Goal: Task Accomplishment & Management: Complete application form

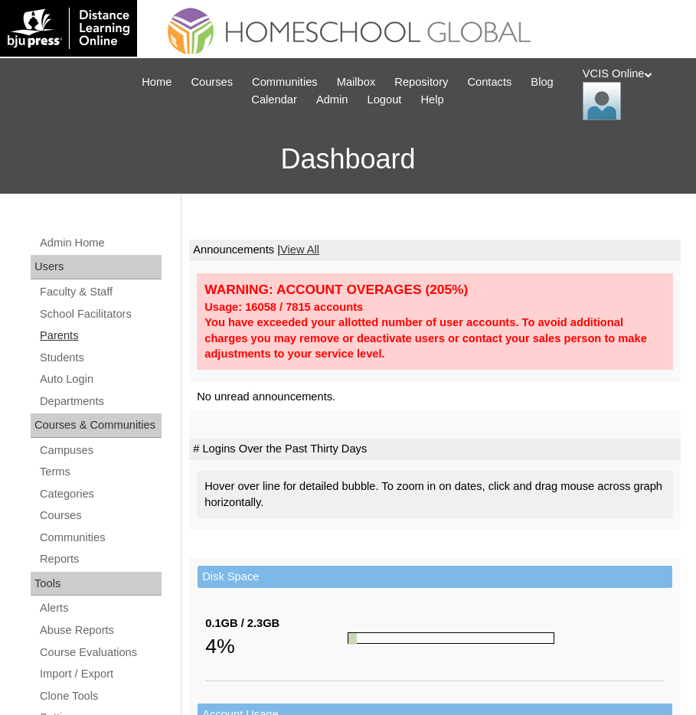
click at [62, 339] on link "Parents" at bounding box center [99, 335] width 123 height 19
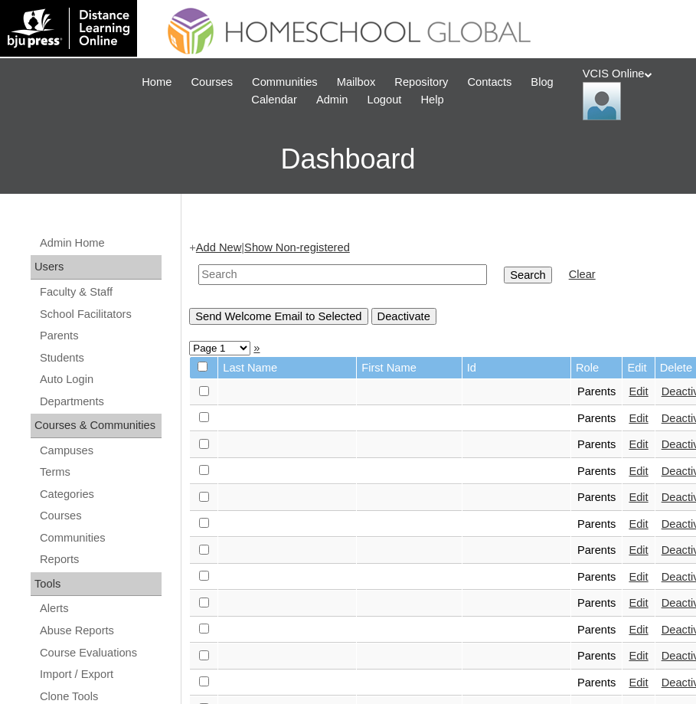
click at [230, 243] on link "Add New" at bounding box center [218, 247] width 45 height 12
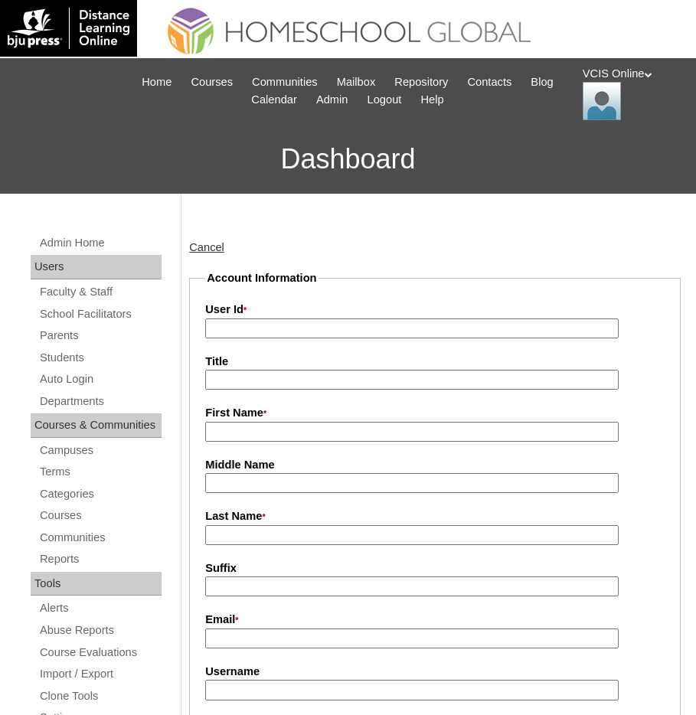
click at [236, 322] on input "User Id *" at bounding box center [411, 329] width 413 height 21
paste input "VCIS019-8B-PA2025"
type input "VCIS019-8B-PA2025"
click at [231, 433] on input "First Name *" at bounding box center [411, 432] width 413 height 21
paste input "Rochelle C. Maranan Dabu"
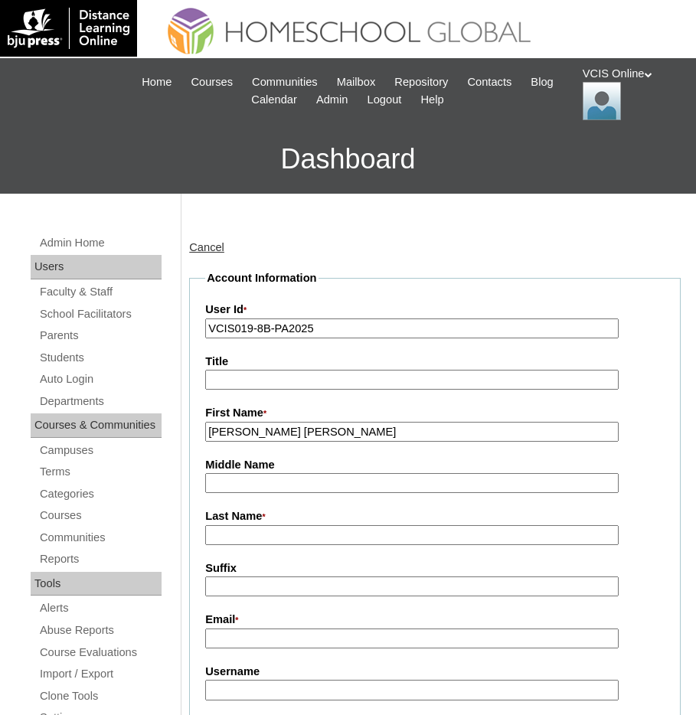
drag, startPoint x: 362, startPoint y: 432, endPoint x: 257, endPoint y: 431, distance: 104.9
click at [257, 431] on input "Rochelle C. Maranan Dabu" at bounding box center [411, 432] width 413 height 21
type input "Rochelle"
click at [231, 539] on input "Last Name *" at bounding box center [411, 535] width 413 height 21
paste input "C. Maranan Dabu"
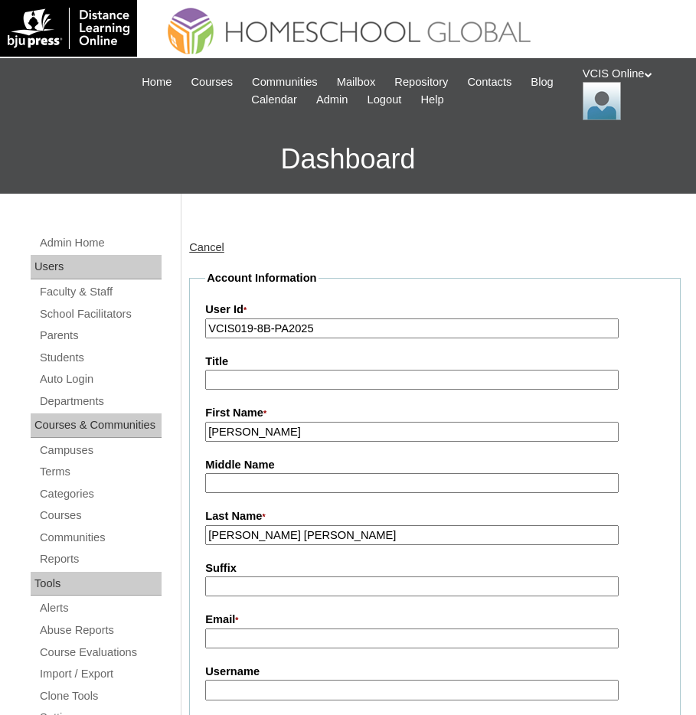
drag, startPoint x: 228, startPoint y: 539, endPoint x: 204, endPoint y: 539, distance: 23.7
drag, startPoint x: 282, startPoint y: 534, endPoint x: 164, endPoint y: 520, distance: 118.8
click at [307, 535] on input "Dabu" at bounding box center [411, 535] width 413 height 21
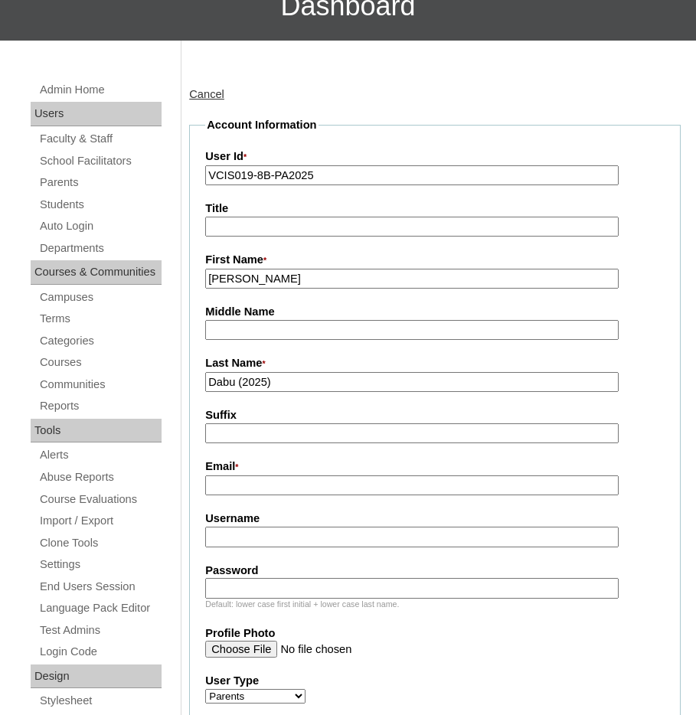
scroll to position [230, 0]
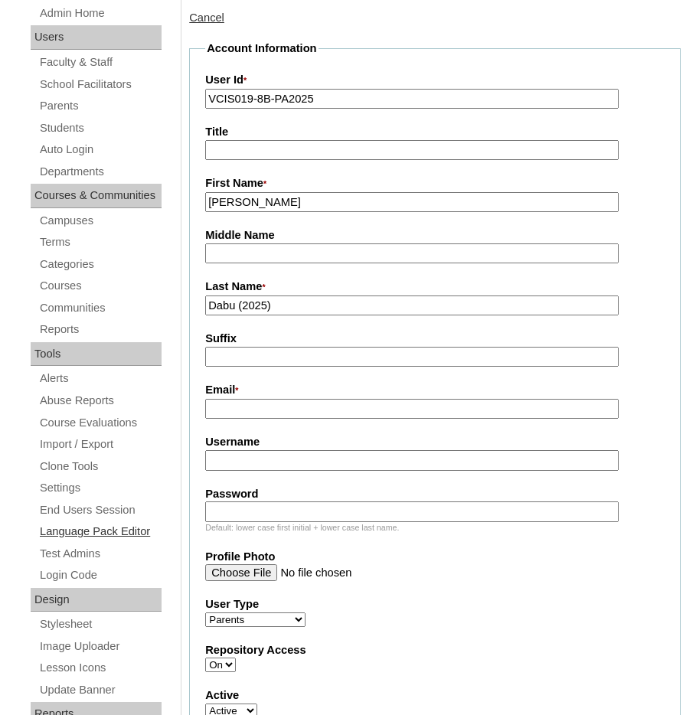
type input "Dabu (2025)"
click at [230, 399] on label "Email *" at bounding box center [434, 390] width 459 height 17
click at [230, 400] on input "Email *" at bounding box center [411, 409] width 413 height 21
paste input "rochelle_dabu@yahoo.com"
type input "rochelle_dabu@yahoo.com"
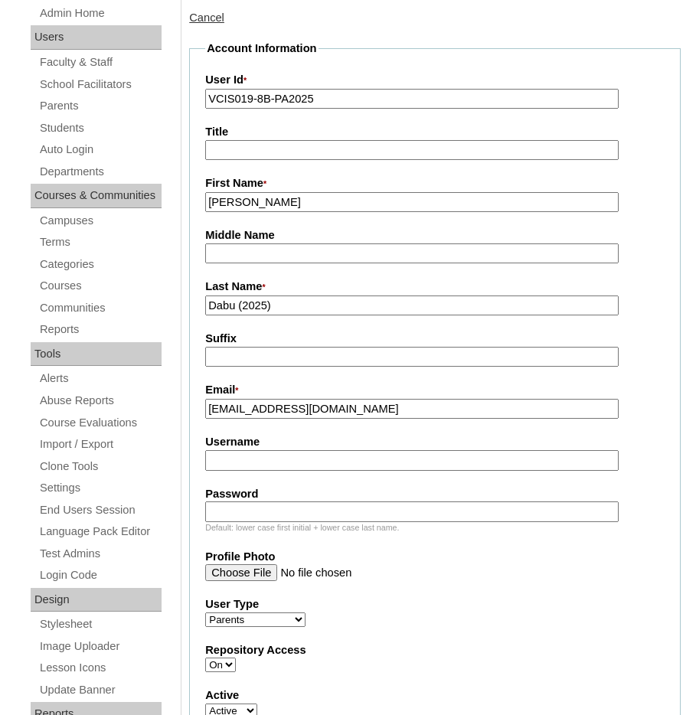
click at [234, 467] on input "Username" at bounding box center [411, 460] width 413 height 21
paste input "rdabu2025"
type input "rdabu2025"
click at [225, 513] on input "Password" at bounding box center [411, 512] width 413 height 21
paste input "rTHeXy"
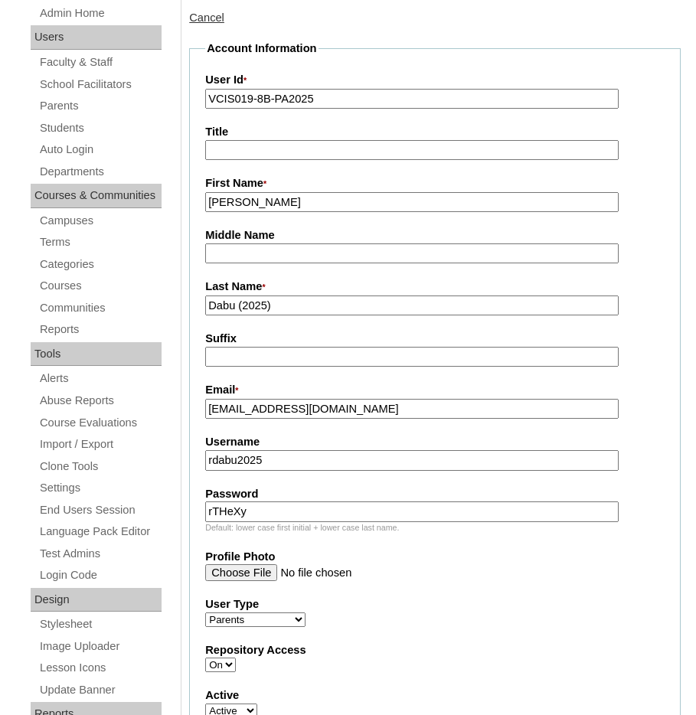
type input "rTHeXy"
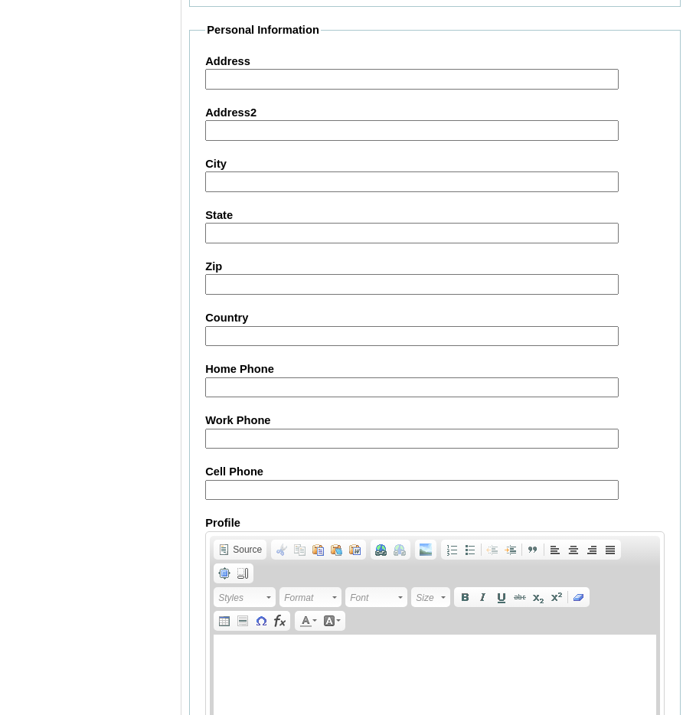
scroll to position [1302, 0]
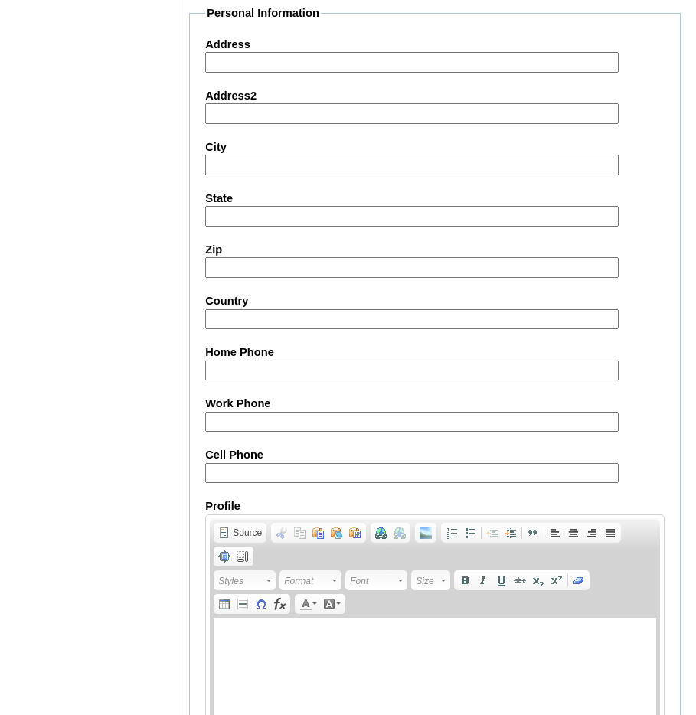
click at [233, 475] on input "Cell Phone" at bounding box center [411, 473] width 413 height 21
paste input "+971585290928"
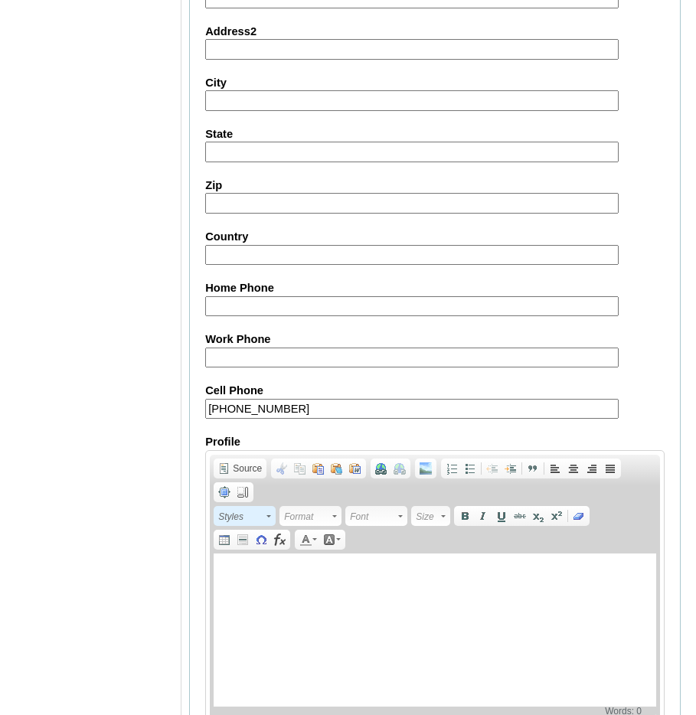
scroll to position [1466, 0]
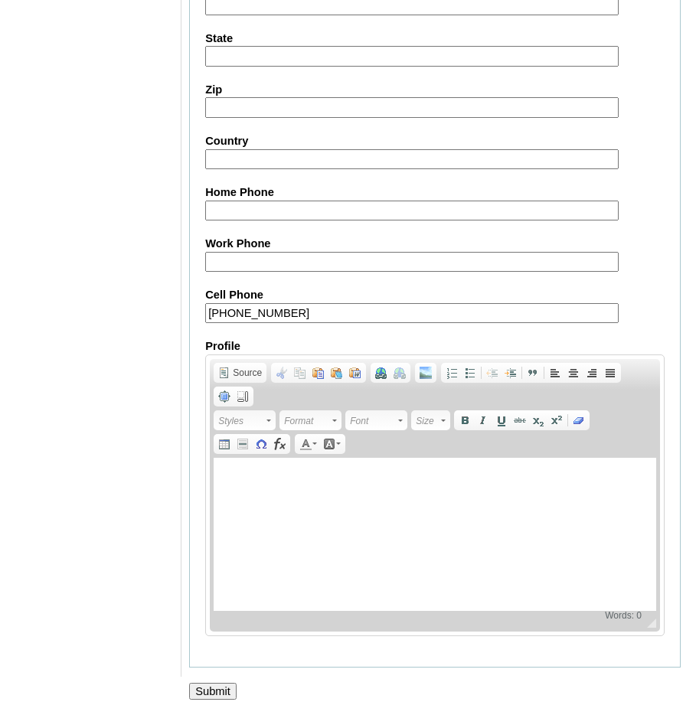
type input "+971585290928"
click at [204, 690] on input "Submit" at bounding box center [212, 691] width 47 height 17
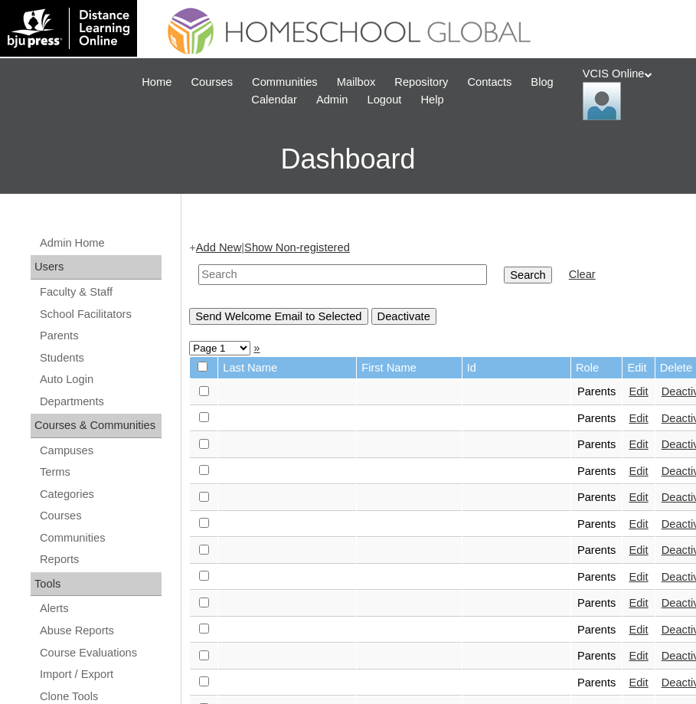
click at [231, 244] on link "Add New" at bounding box center [218, 247] width 45 height 12
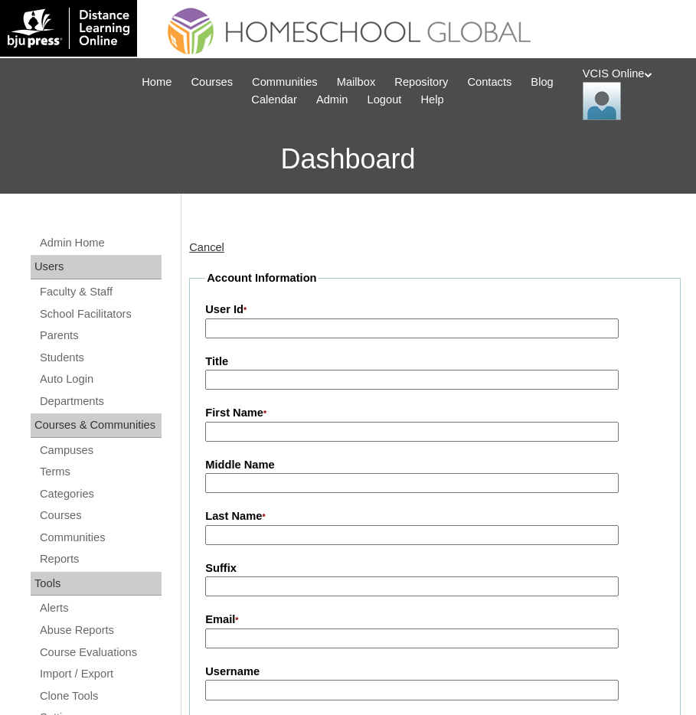
click at [218, 334] on input "User Id *" at bounding box center [411, 329] width 413 height 21
paste input "VCIS019-8B-SA2025"
type input "VCIS019-8B-SA2025"
click at [240, 429] on input "First Name *" at bounding box center [411, 432] width 413 height 21
paste input "Leanna Victoria"
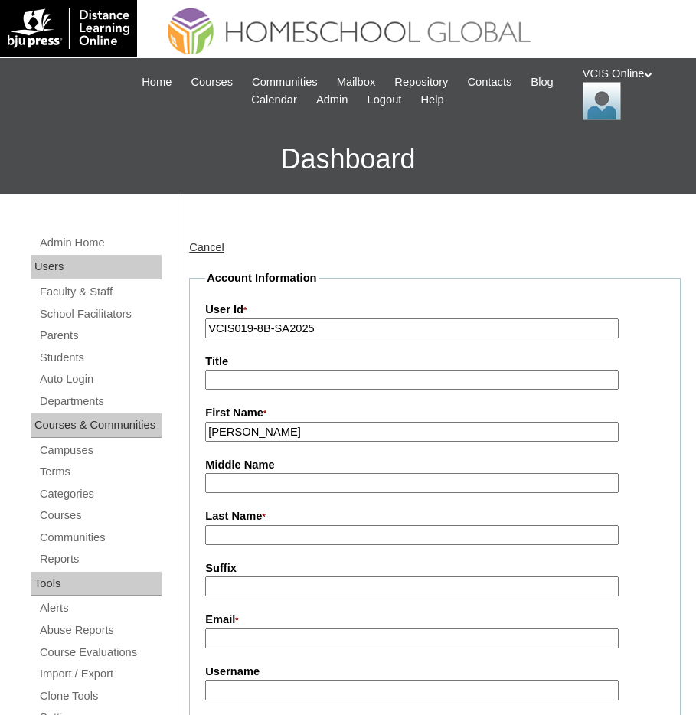
type input "Leanna Victoria"
click at [224, 544] on input "Last Name *" at bounding box center [411, 535] width 413 height 21
type input "Dabu"
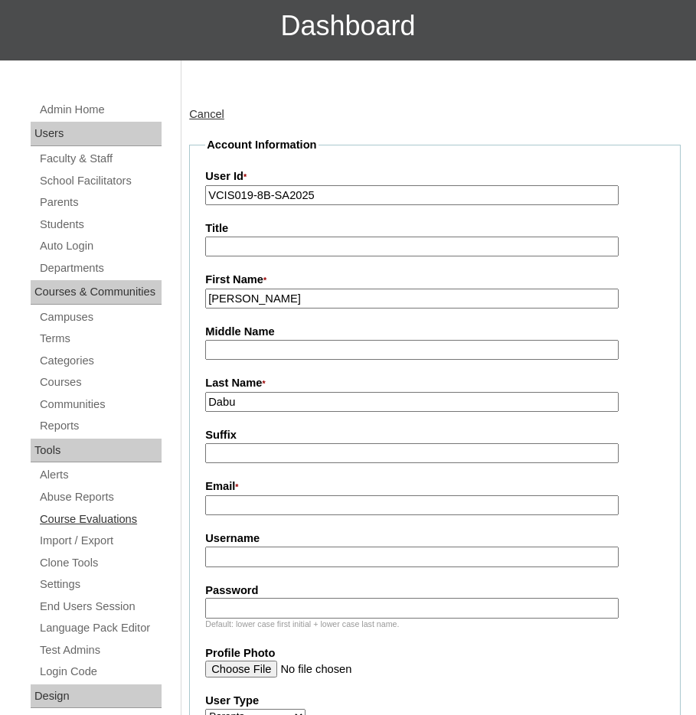
scroll to position [153, 0]
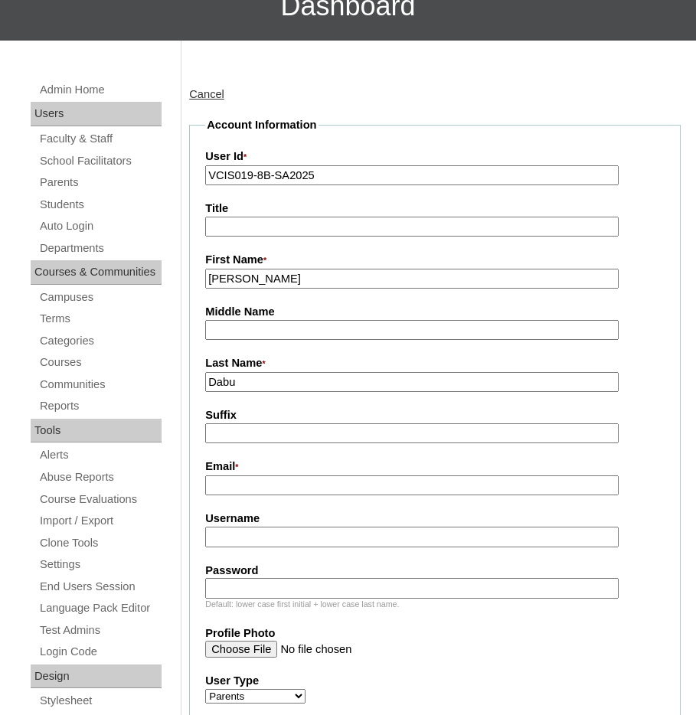
click at [234, 535] on input "Username" at bounding box center [411, 537] width 413 height 21
paste input "leanna.dabu2025"
type input "leanna.dabu2025"
click at [219, 591] on input "Password" at bounding box center [411, 588] width 413 height 21
paste input "jOXRsP"
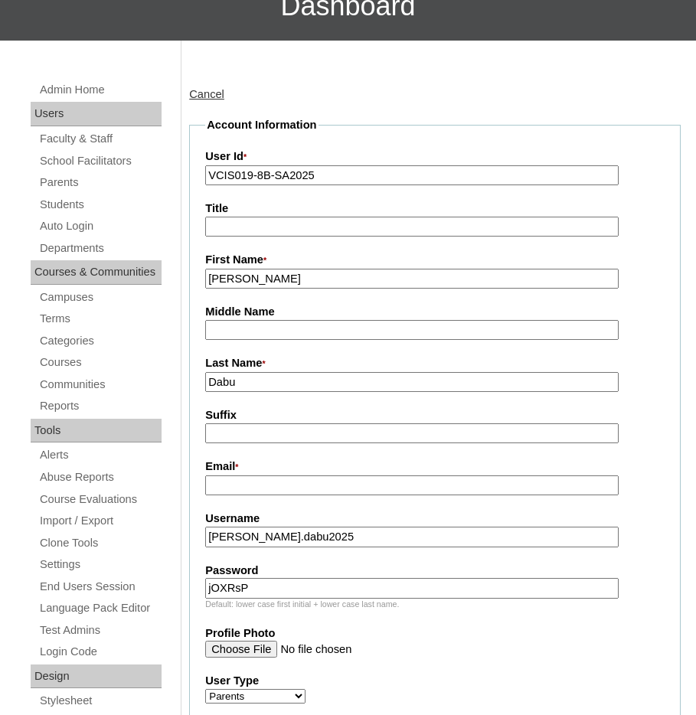
type input "jOXRsP"
click at [254, 489] on input "Email *" at bounding box center [411, 485] width 413 height 21
paste input "lvdabu.student@vcis.edu.ph"
type input "lvdabu.student@vcis.edu.ph"
click at [66, 200] on link "Students" at bounding box center [99, 204] width 123 height 19
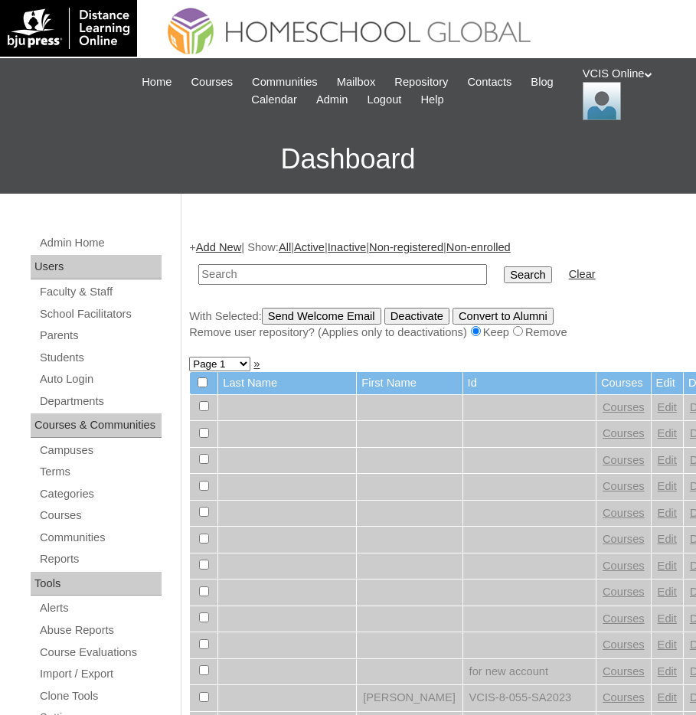
click at [219, 245] on link "Add New" at bounding box center [218, 247] width 45 height 12
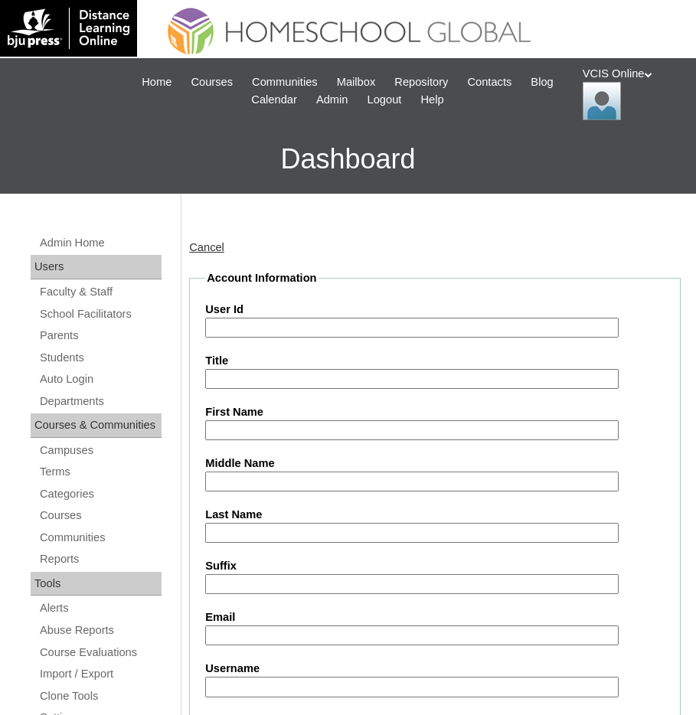
drag, startPoint x: 256, startPoint y: 330, endPoint x: 260, endPoint y: 373, distance: 43.0
paste input "VCIS019-8B-SA2025"
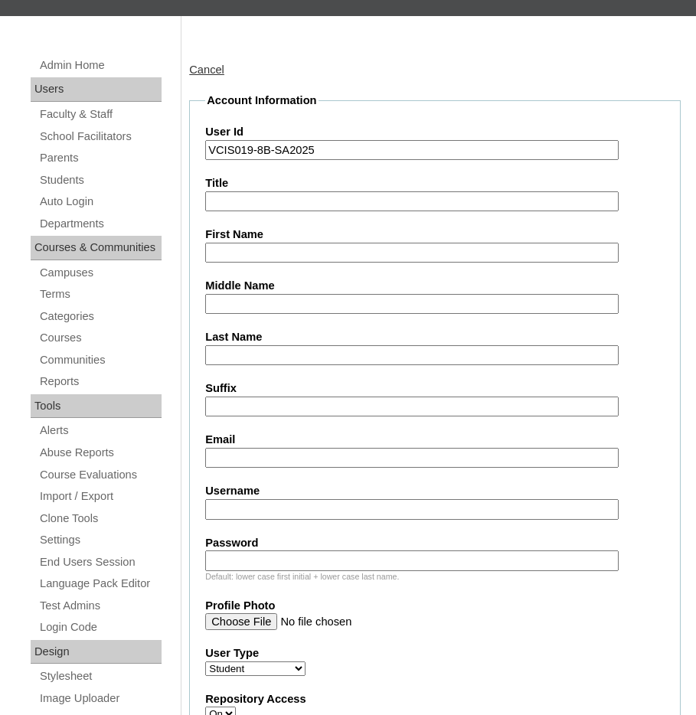
scroll to position [230, 0]
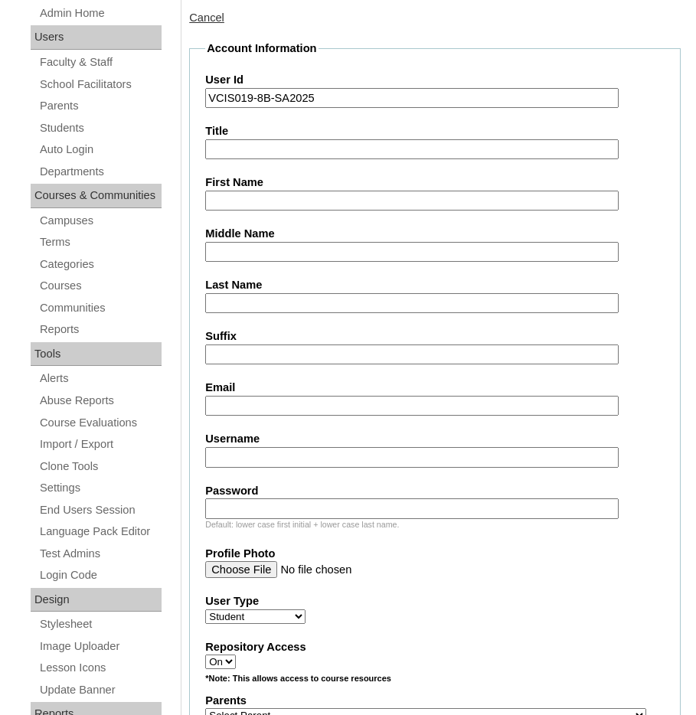
type input "VCIS019-8B-SA2025"
click at [232, 460] on input "Username" at bounding box center [411, 457] width 413 height 21
paste input "leanna.dabu2025"
type input "leanna.dabu2025"
click at [233, 505] on input "Password" at bounding box center [411, 508] width 413 height 21
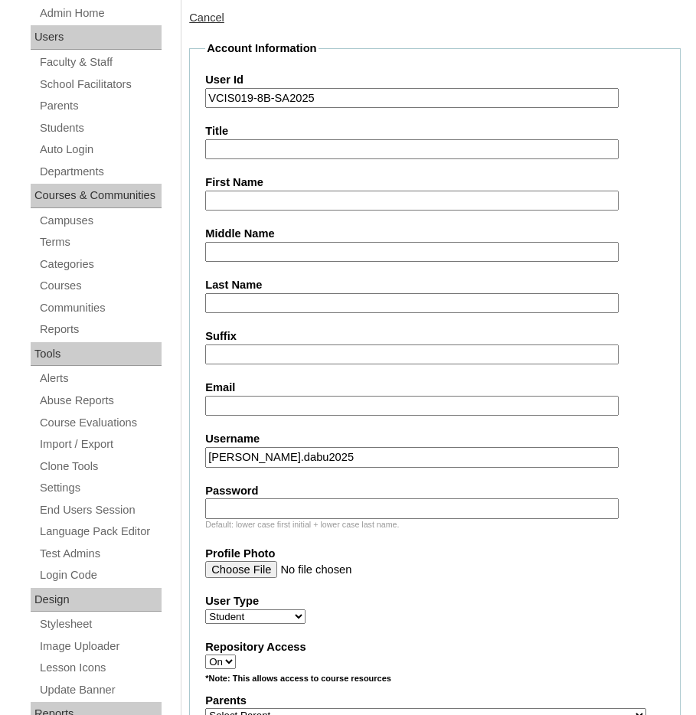
paste input "jOXRsP"
type input "jOXRsP"
click at [221, 199] on input "First Name" at bounding box center [411, 201] width 413 height 21
paste input "Leanna Victoria"
type input "Leanna Victoria"
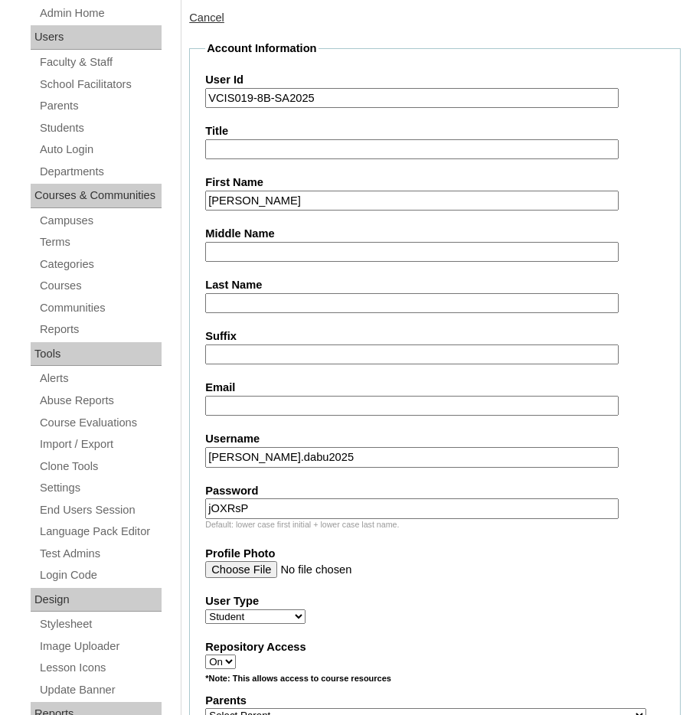
click at [253, 296] on input "Last Name" at bounding box center [411, 303] width 413 height 21
type input "Dabu"
click at [198, 324] on fieldset "Account Information User Id VCIS019-8B-SA2025 Title First Name Leanna Victoria …" at bounding box center [435, 684] width 492 height 1286
click at [248, 406] on input "Email" at bounding box center [411, 406] width 413 height 21
paste input "lvdabu.student@vcis.edu.ph"
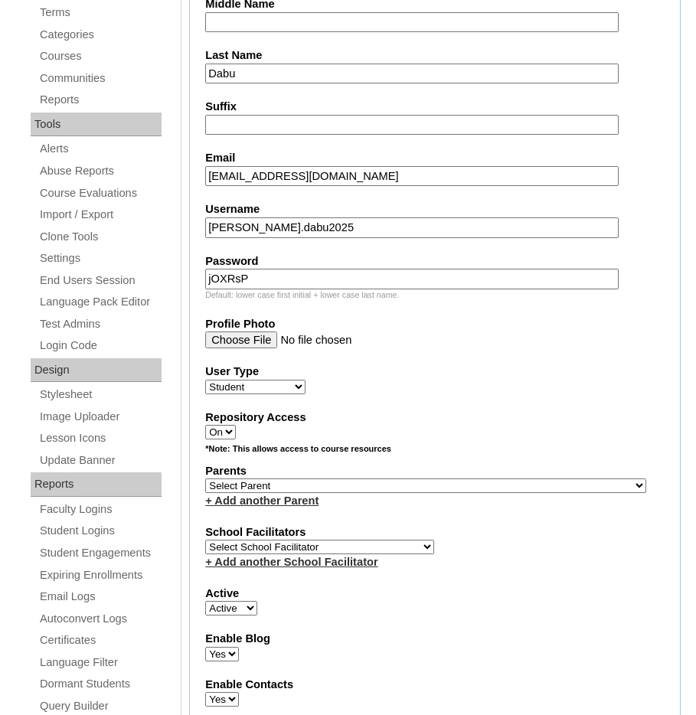
scroll to position [536, 0]
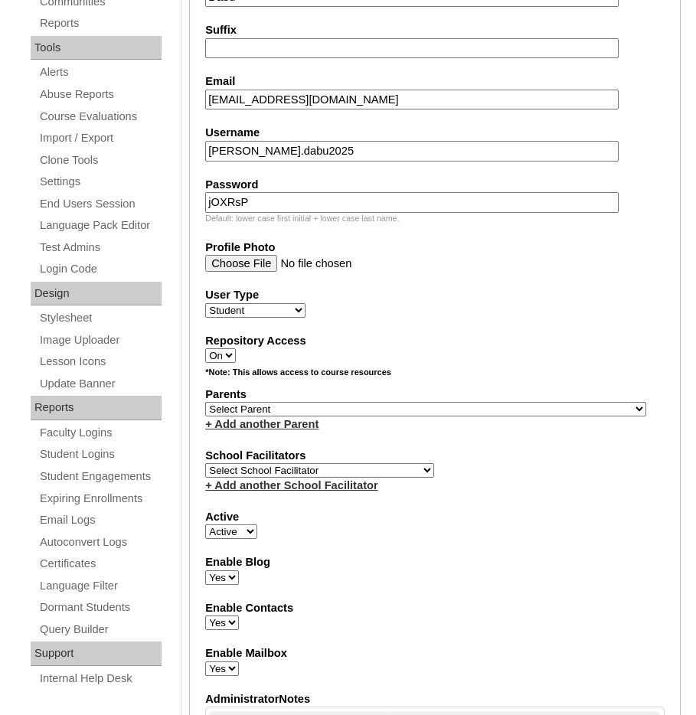
type input "lvdabu.student@vcis.edu.ph"
click at [260, 412] on select "Select Parent , , , , , , , , , , , , , , , , , , , , , , , , , , , , , , , , ,…" at bounding box center [425, 409] width 441 height 15
select select "43149"
click at [205, 402] on select "Select Parent , , , , , , , , , , , , , , , , , , , , , , , , , , , , , , , , ,…" at bounding box center [425, 409] width 441 height 15
click at [245, 471] on select "Select School Facilitator Norman Añain Ruffa Abadijas Mary Abella Gloryfe Abion…" at bounding box center [319, 470] width 229 height 15
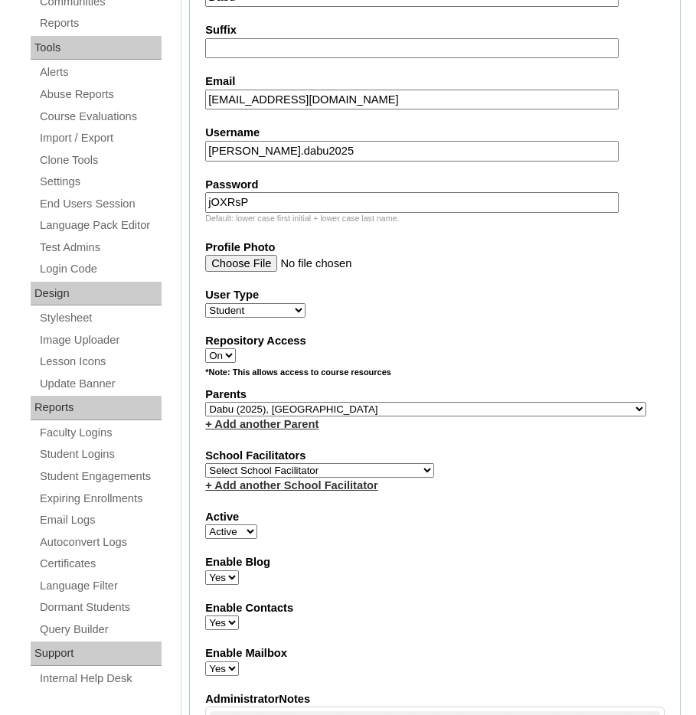
select select "38718"
click at [205, 463] on select "Select School Facilitator Norman Añain Ruffa Abadijas Mary Abella Gloryfe Abion…" at bounding box center [319, 470] width 229 height 15
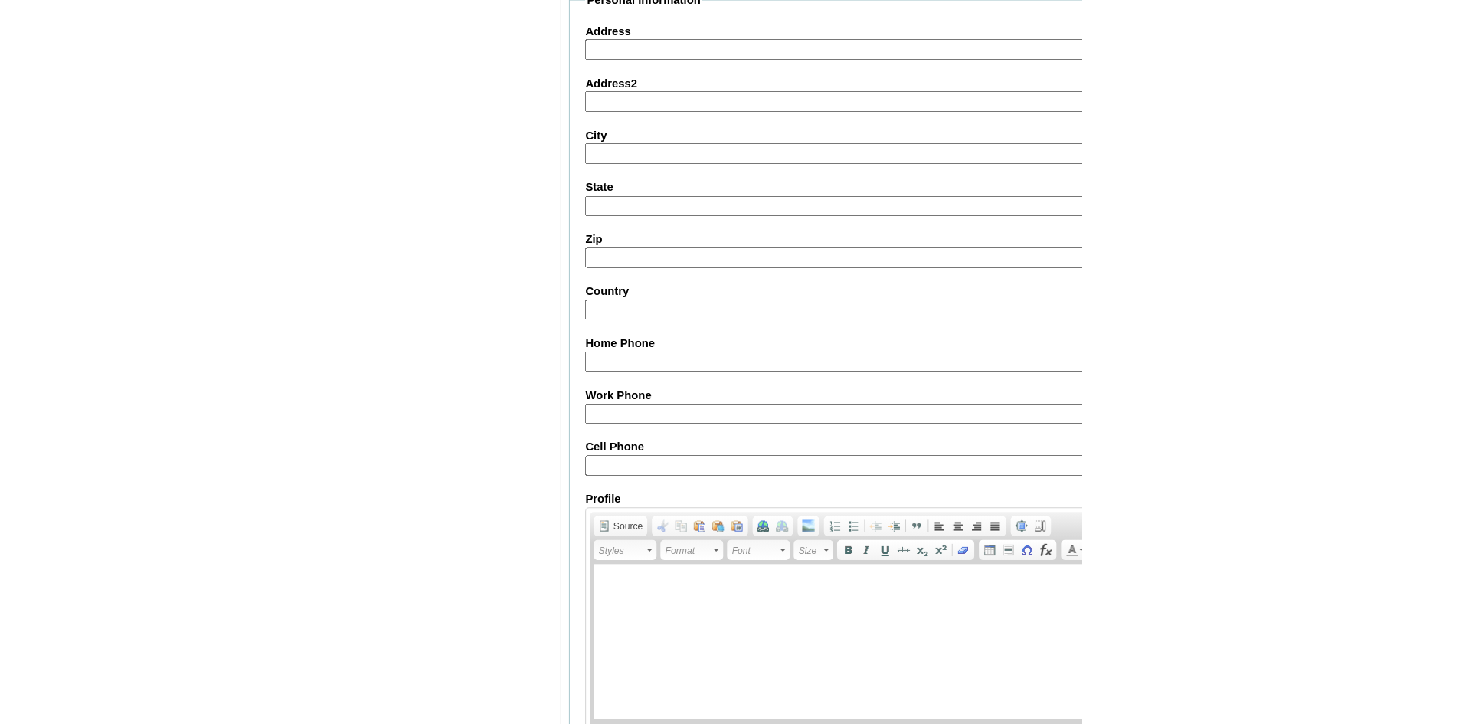
scroll to position [1513, 0]
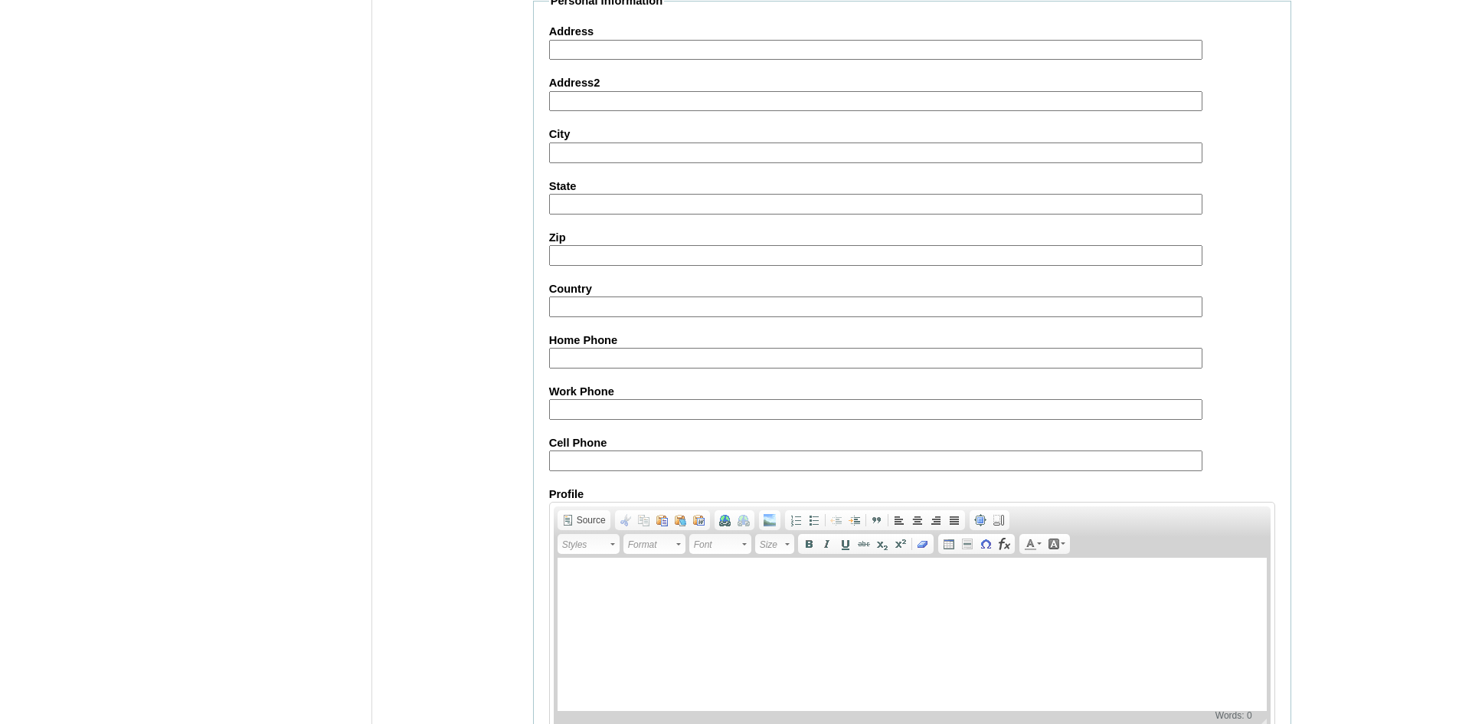
click at [587, 465] on input "Cell Phone" at bounding box center [875, 460] width 653 height 21
paste input "+971585290928"
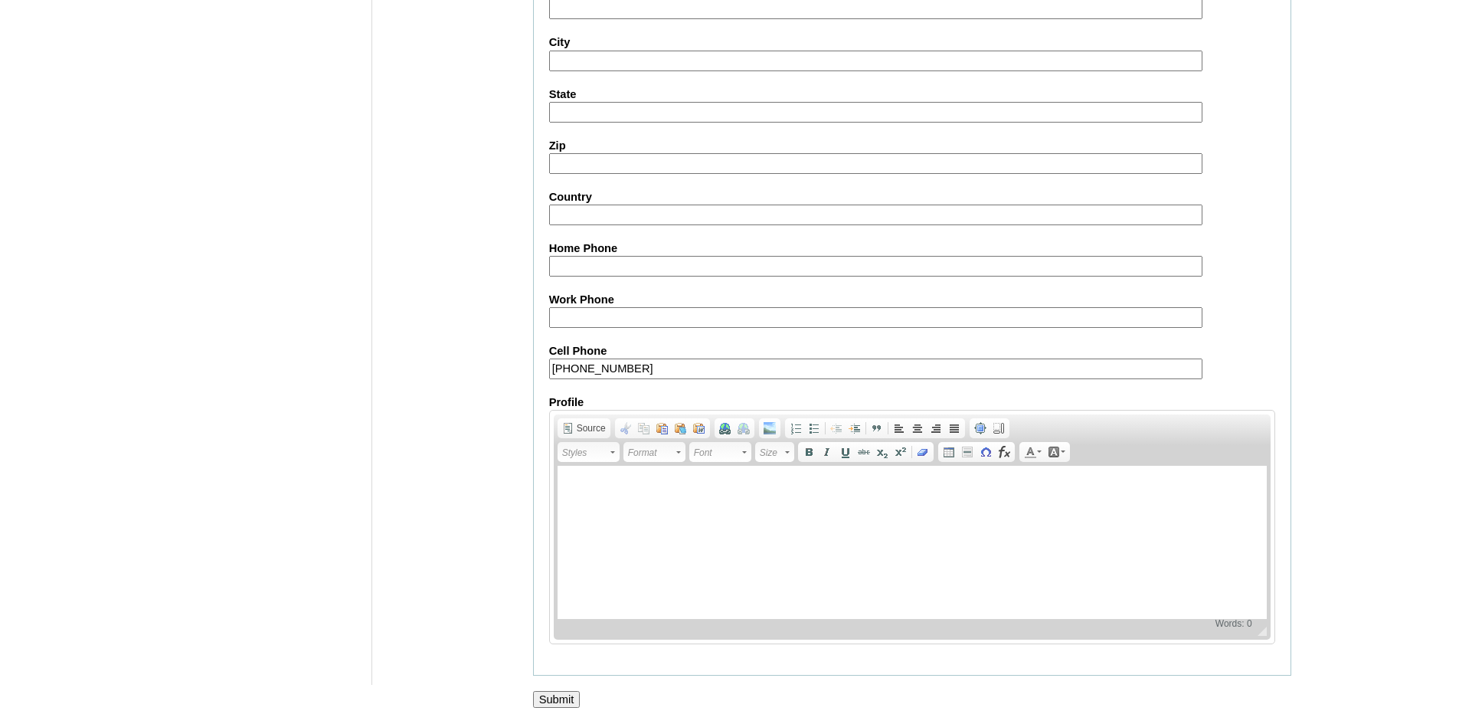
type input "+971585290928"
click at [546, 698] on input "Submit" at bounding box center [556, 699] width 47 height 17
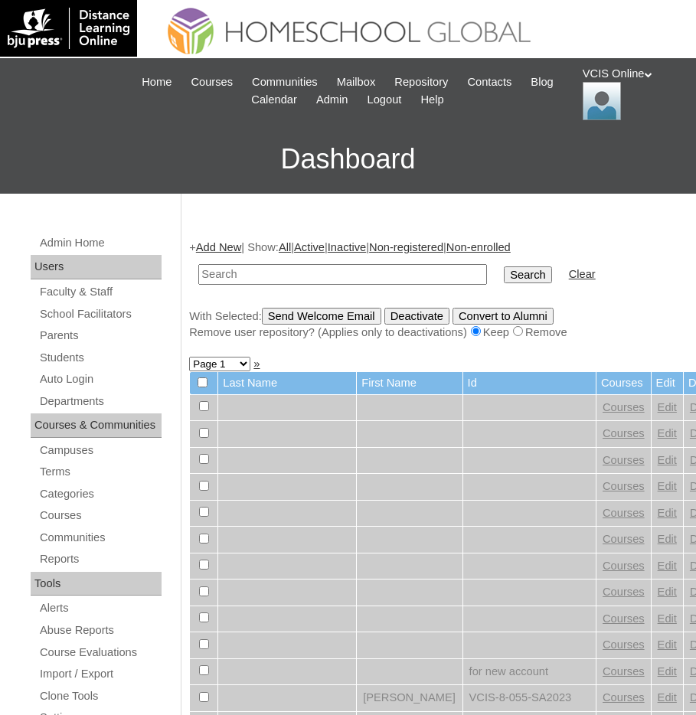
click at [242, 279] on input "text" at bounding box center [342, 274] width 289 height 21
paste input "VCIS019-8B-SA2025"
type input "VCIS019-8B-SA2025"
click at [504, 271] on input "Search" at bounding box center [527, 274] width 47 height 17
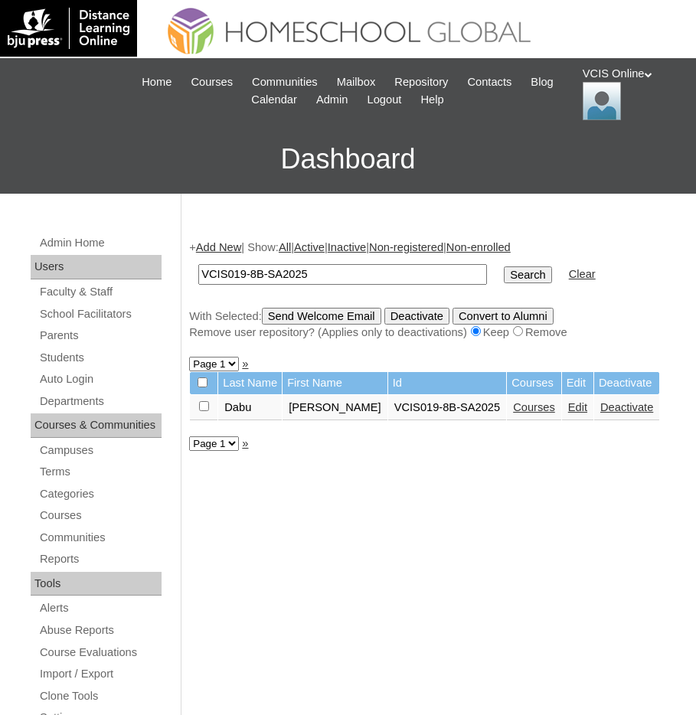
click at [523, 405] on link "Courses" at bounding box center [534, 407] width 42 height 12
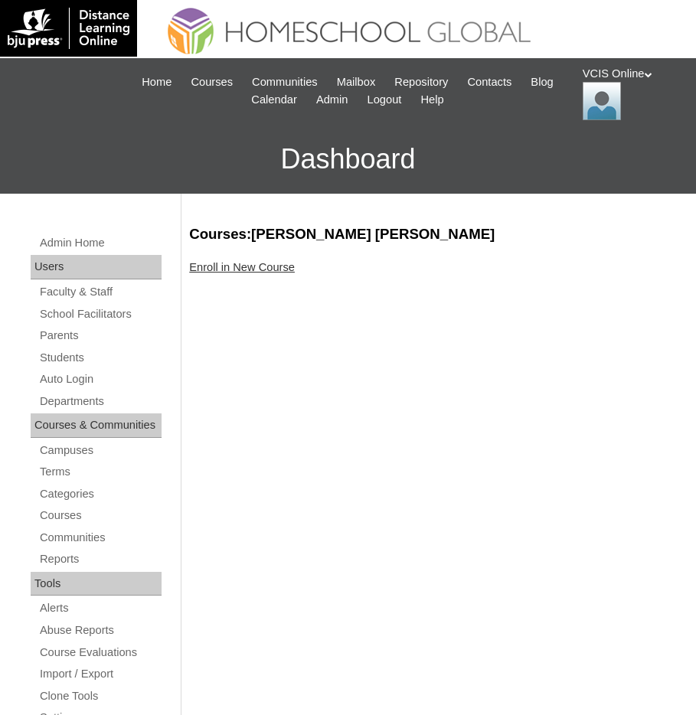
click at [224, 261] on link "Enroll in New Course" at bounding box center [242, 267] width 106 height 12
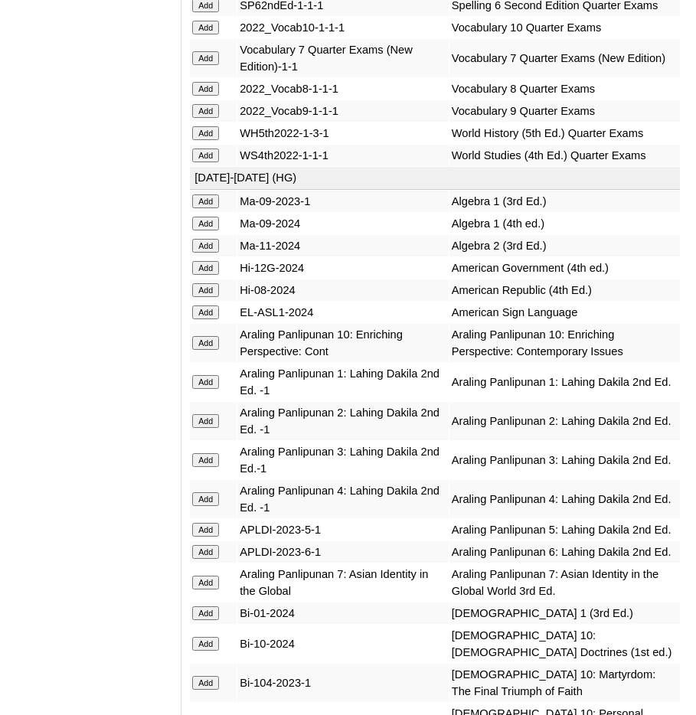
scroll to position [3522, 0]
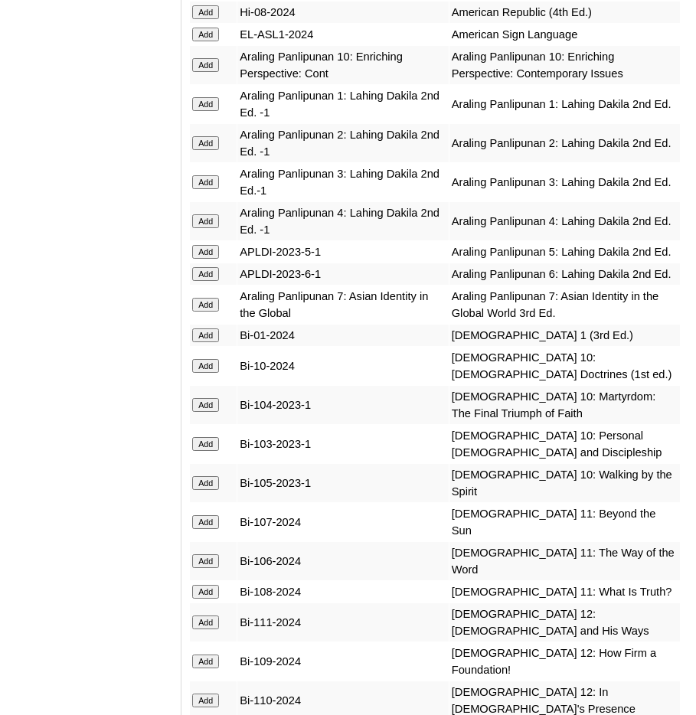
scroll to position [3828, 0]
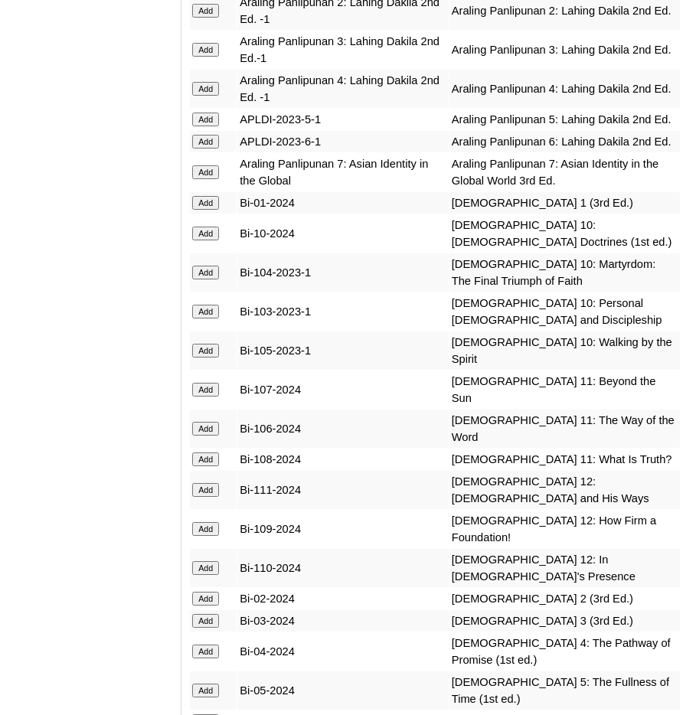
scroll to position [3982, 0]
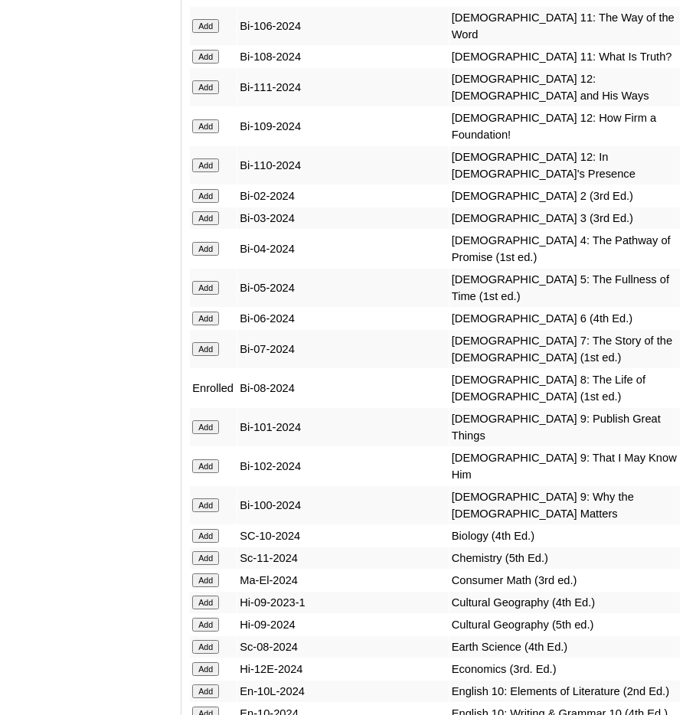
scroll to position [4364, 0]
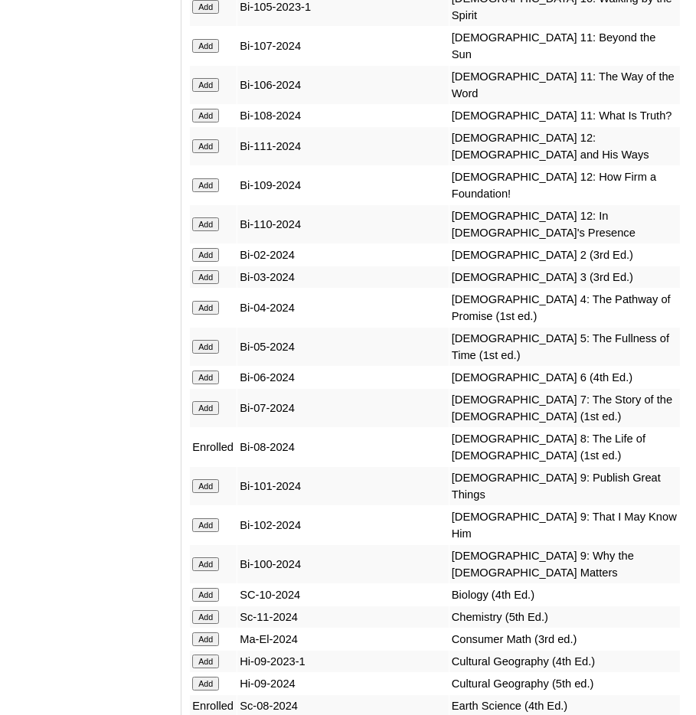
scroll to position [4671, 0]
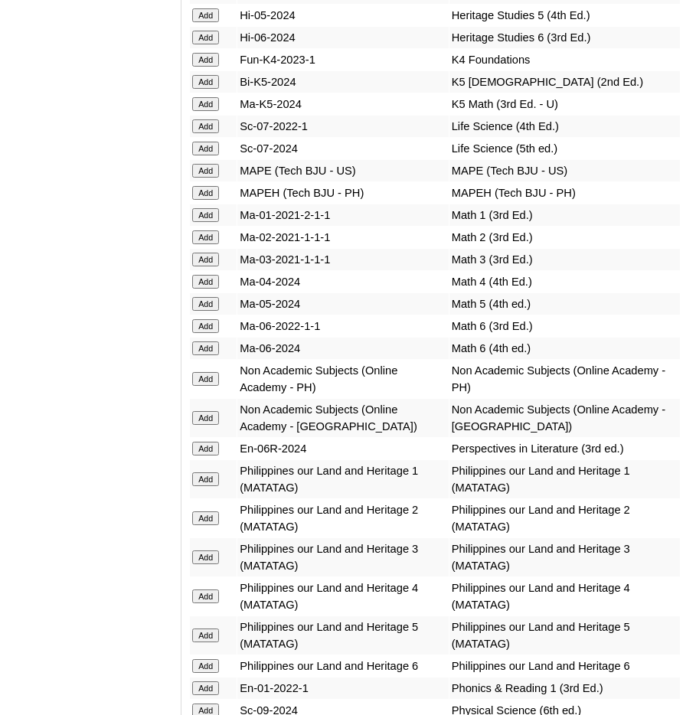
scroll to position [6126, 0]
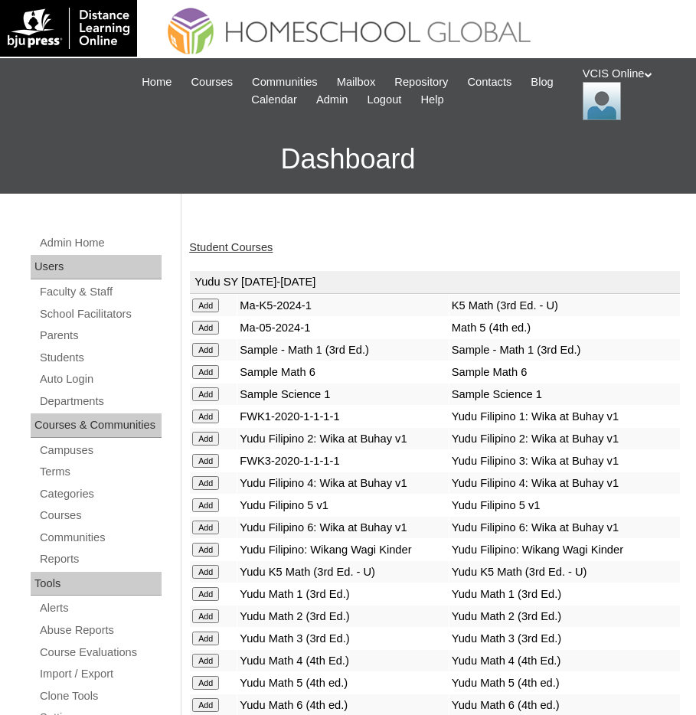
click at [217, 250] on link "Student Courses" at bounding box center [230, 247] width 83 height 12
